Goal: Task Accomplishment & Management: Manage account settings

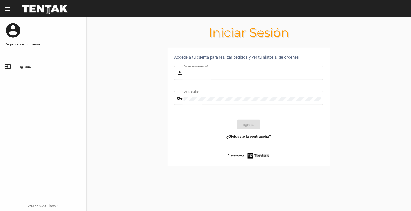
type input "[EMAIL_ADDRESS][DOMAIN_NAME]"
click at [20, 63] on link "input Ingresar" at bounding box center [43, 66] width 86 height 13
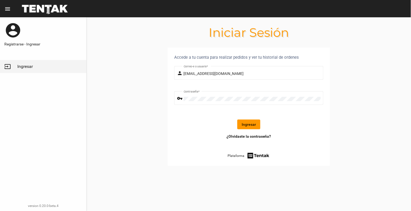
click at [254, 125] on button "Ingresar" at bounding box center [248, 125] width 23 height 10
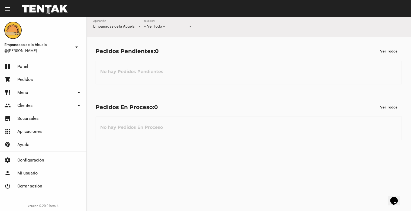
click at [164, 26] on span "-- Ver Todo --" at bounding box center [154, 26] width 21 height 4
click at [171, 51] on span "Lomas de Zamora" at bounding box center [168, 49] width 49 height 11
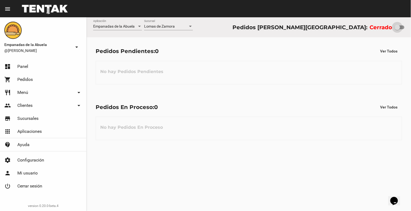
click at [403, 27] on div at bounding box center [400, 27] width 10 height 4
click at [397, 29] on input "checkbox" at bounding box center [397, 29] width 0 height 0
checkbox input "true"
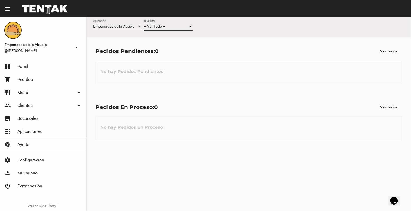
drag, startPoint x: 178, startPoint y: 26, endPoint x: 179, endPoint y: 28, distance: 2.8
click at [179, 28] on div "-- Ver Todo --" at bounding box center [166, 26] width 44 height 4
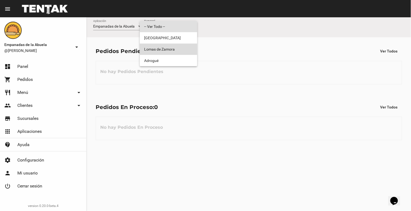
click at [171, 51] on span "Lomas de Zamora" at bounding box center [168, 49] width 49 height 11
